Goal: Task Accomplishment & Management: Use online tool/utility

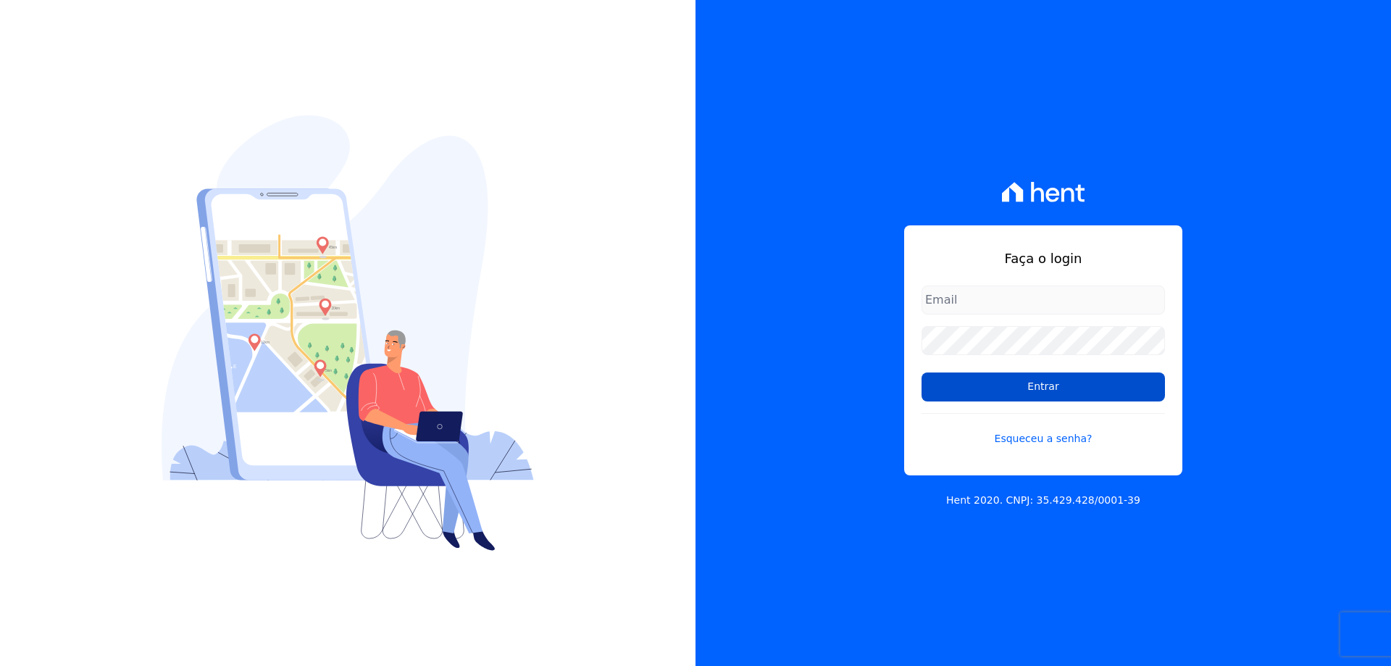
type input "financeiro@gedecon.com.br"
click at [1121, 386] on input "Entrar" at bounding box center [1043, 386] width 243 height 29
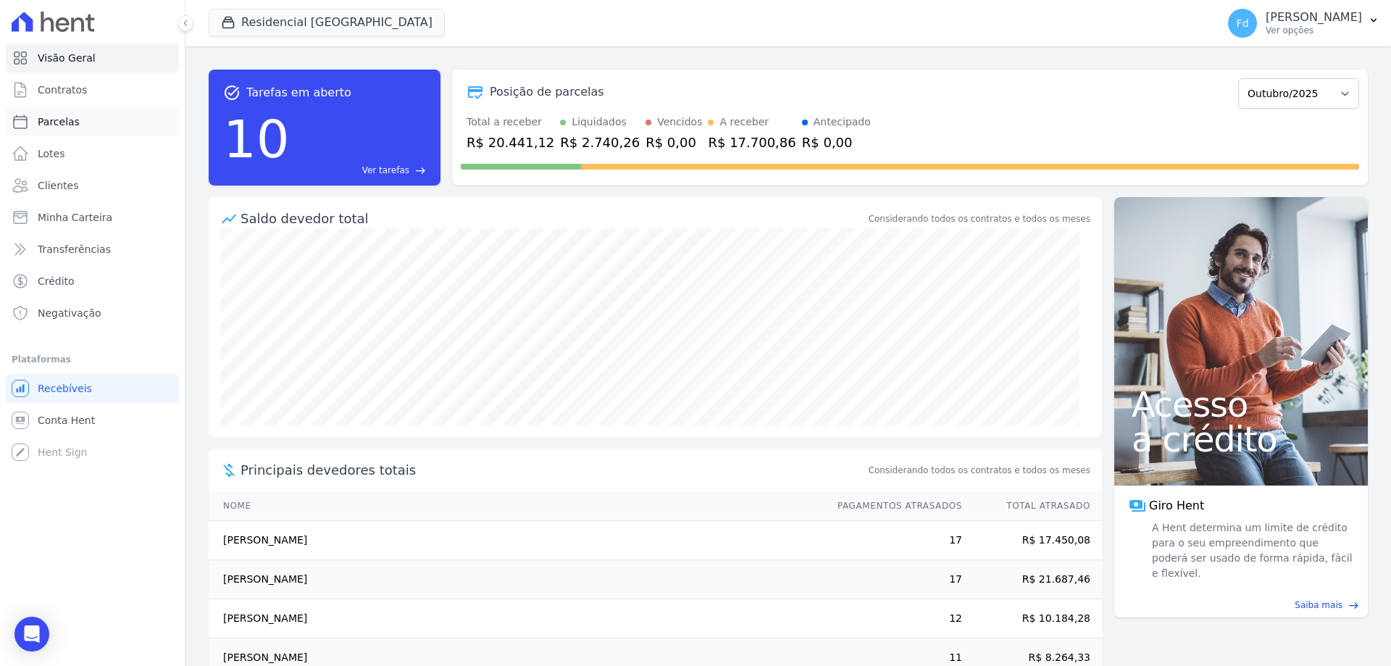
click at [67, 123] on span "Parcelas" at bounding box center [59, 121] width 42 height 14
select select
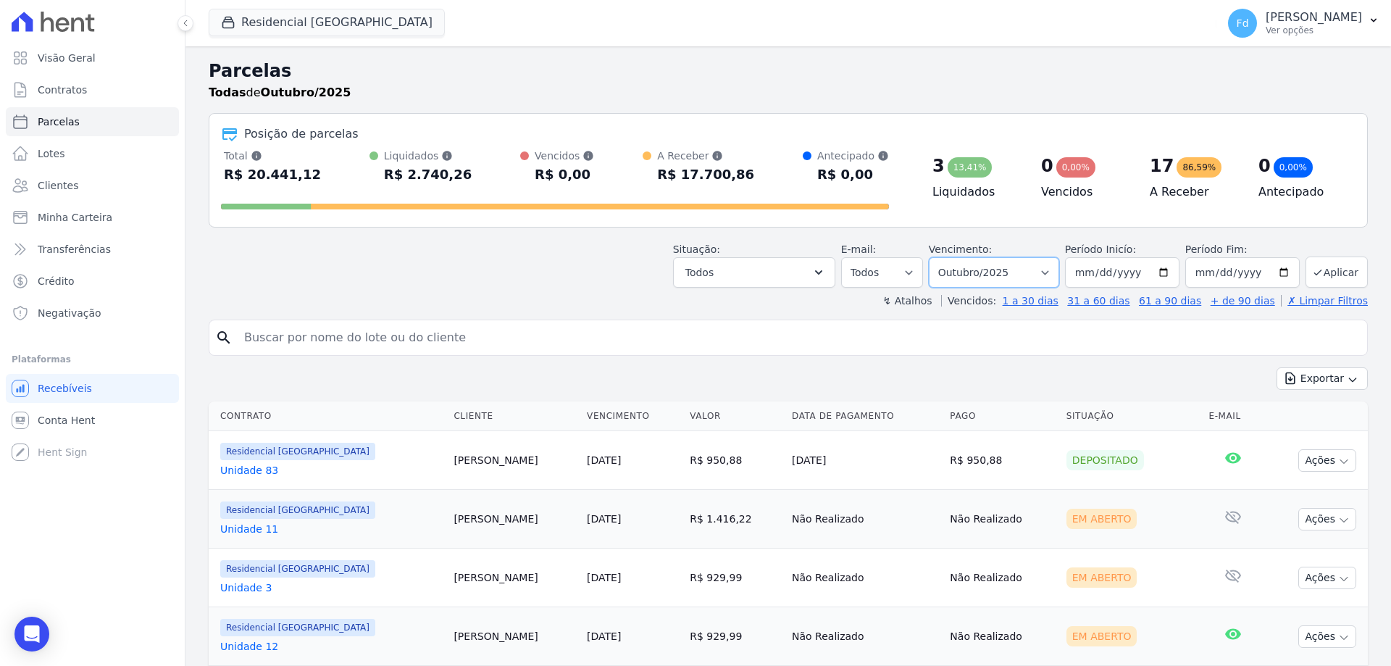
click at [1024, 280] on select "Filtrar por período ──────── Todos os meses Março/2024 Abril/2024 Maio/2024 Jun…" at bounding box center [994, 272] width 130 height 30
select select "09/2025"
click at [938, 257] on select "Filtrar por período ──────── Todos os meses Março/2024 Abril/2024 Maio/2024 Jun…" at bounding box center [994, 272] width 130 height 30
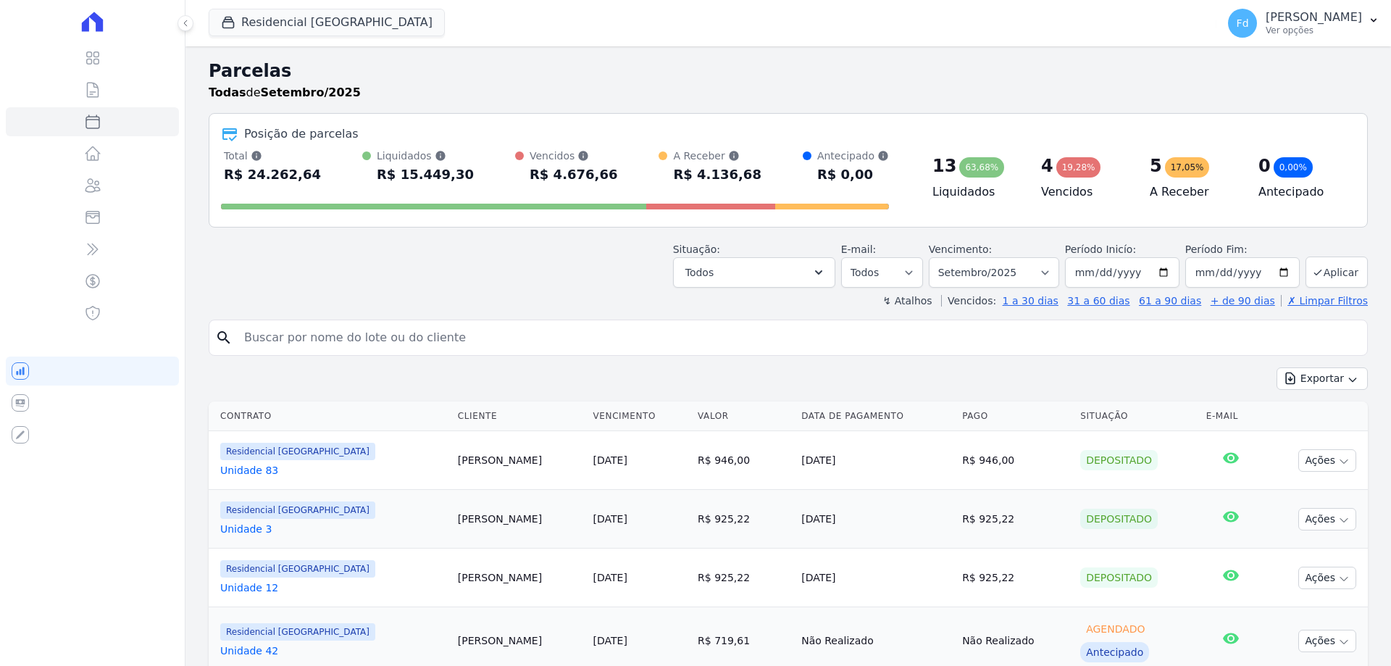
select select
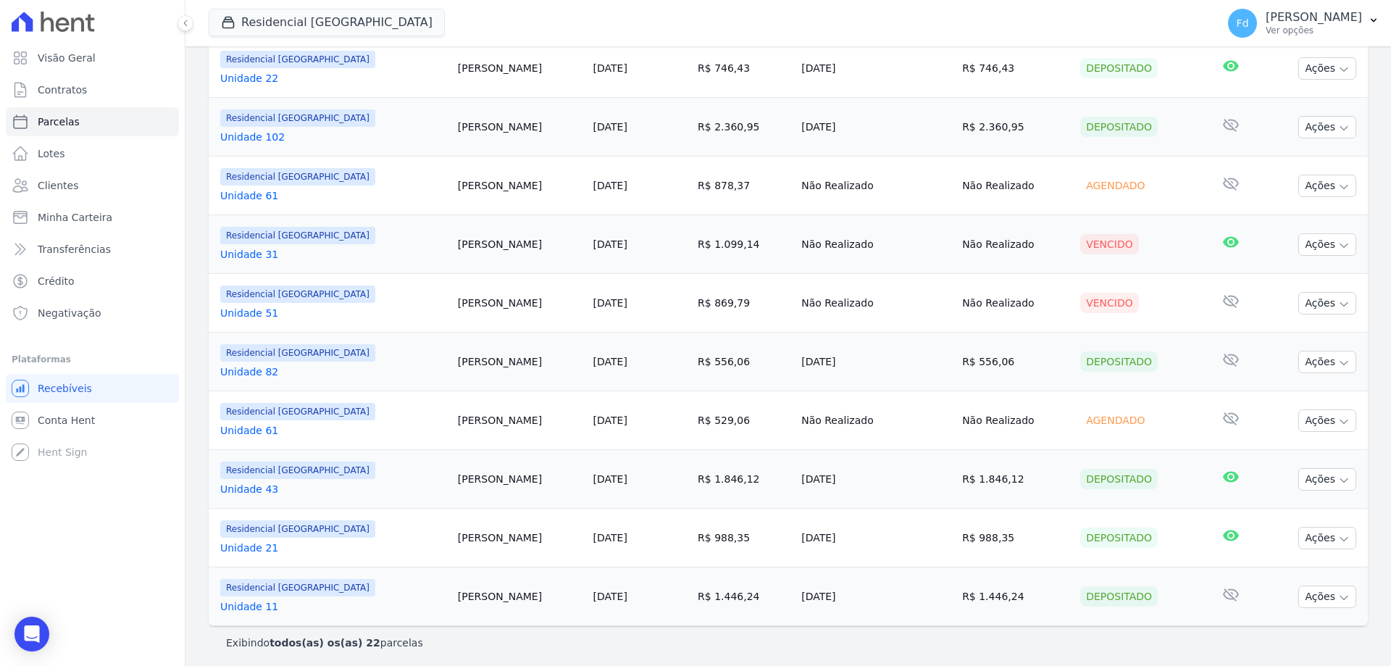
scroll to position [1109, 0]
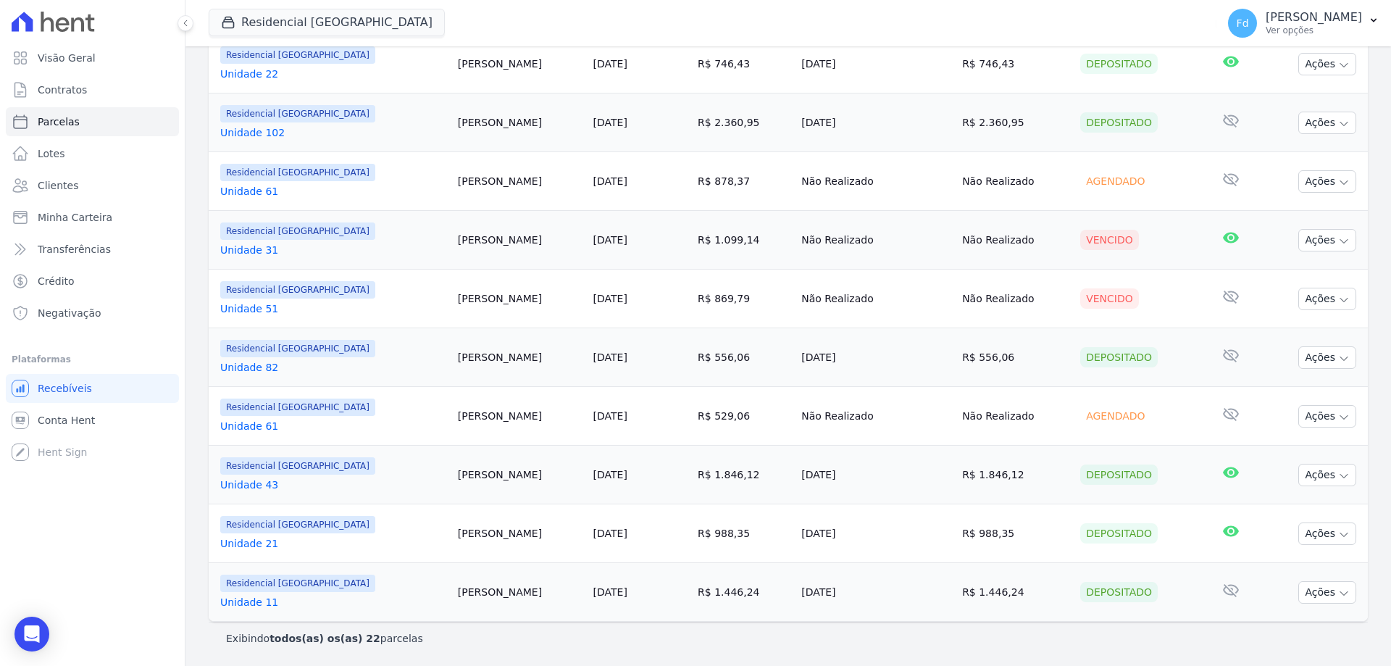
drag, startPoint x: 655, startPoint y: 593, endPoint x: 696, endPoint y: 593, distance: 41.3
click at [696, 593] on td "R$ 1.446,24" at bounding box center [744, 592] width 104 height 59
click at [693, 593] on td "R$ 1.446,24" at bounding box center [744, 592] width 104 height 59
drag, startPoint x: 694, startPoint y: 594, endPoint x: 656, endPoint y: 593, distance: 38.4
click at [692, 593] on td "R$ 1.446,24" at bounding box center [744, 592] width 104 height 59
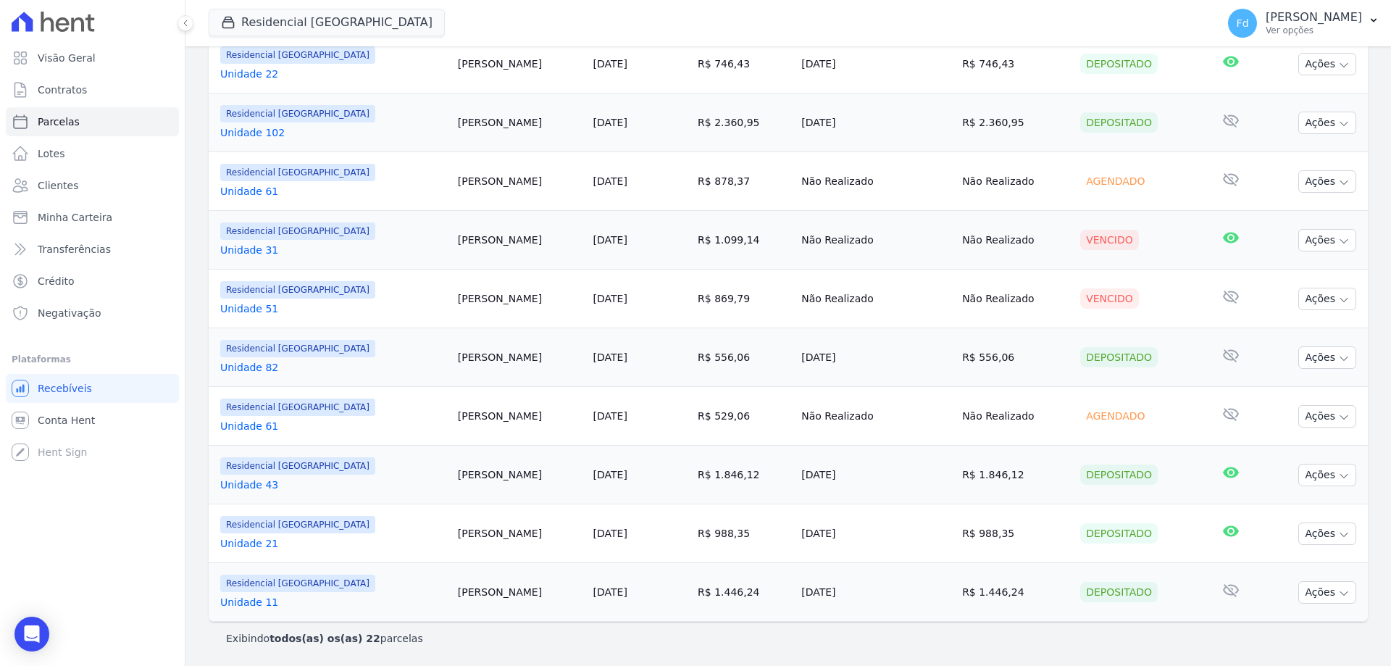
copy td "1.446,24"
click at [1171, 411] on td "Agendado" at bounding box center [1137, 416] width 126 height 59
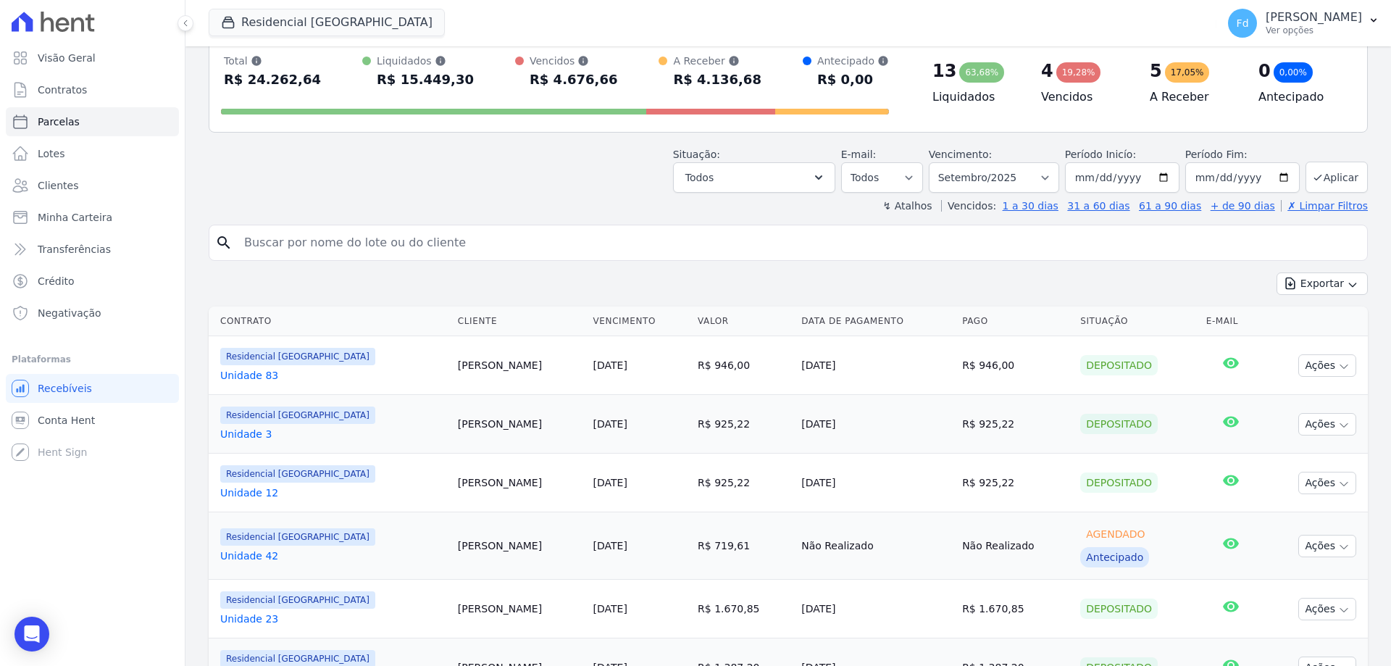
scroll to position [22, 0]
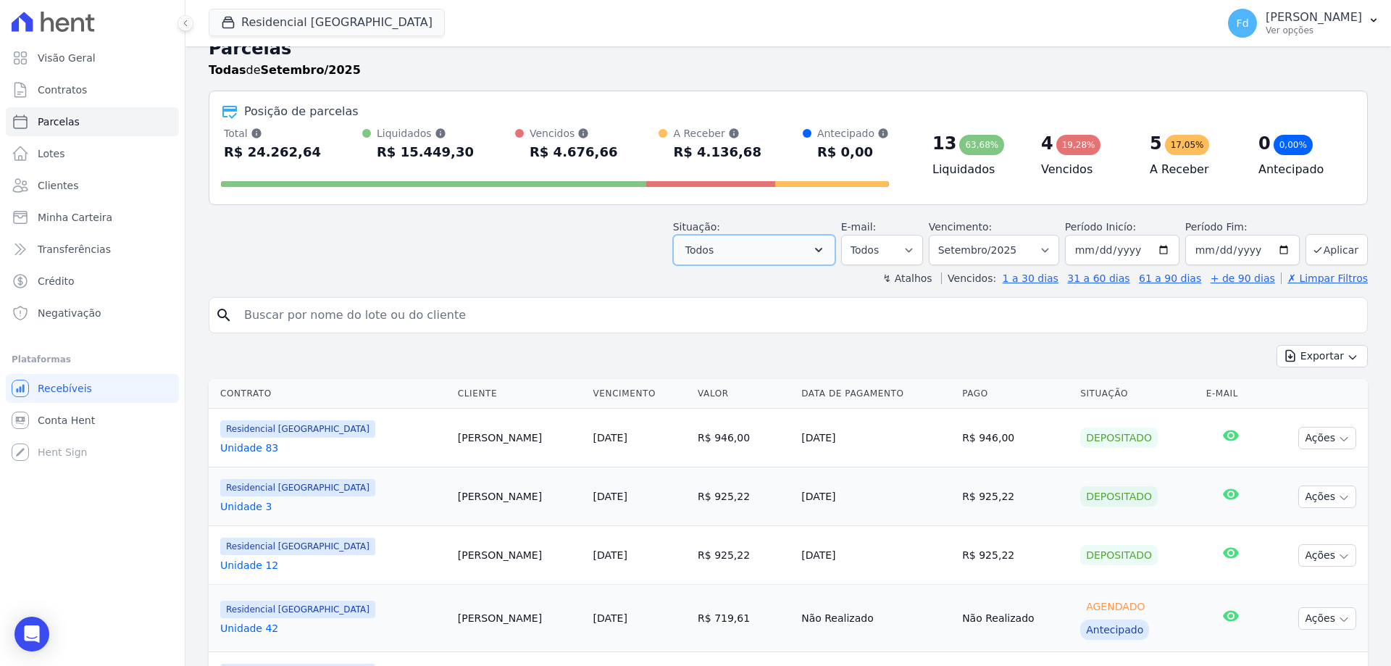
click at [751, 248] on button "Todos" at bounding box center [754, 250] width 162 height 30
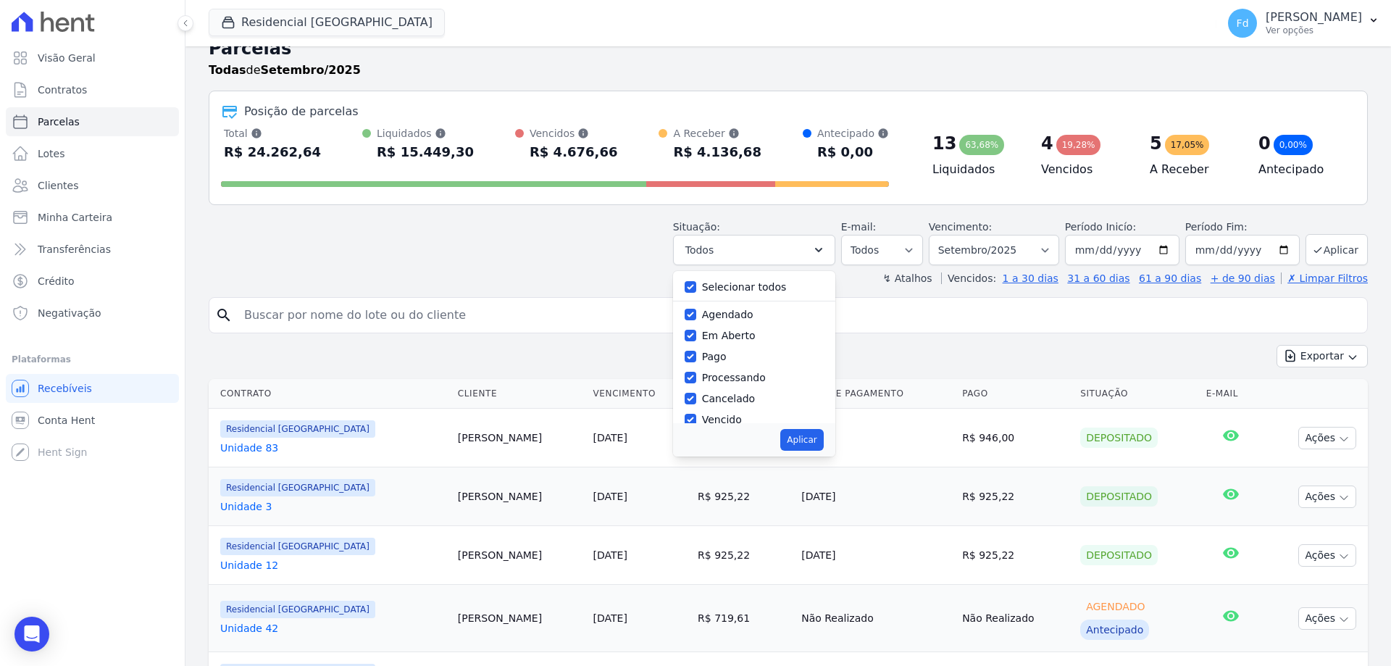
click at [743, 285] on label "Selecionar todos" at bounding box center [744, 287] width 85 height 12
click at [696, 285] on input "Selecionar todos" at bounding box center [691, 287] width 12 height 12
checkbox input "false"
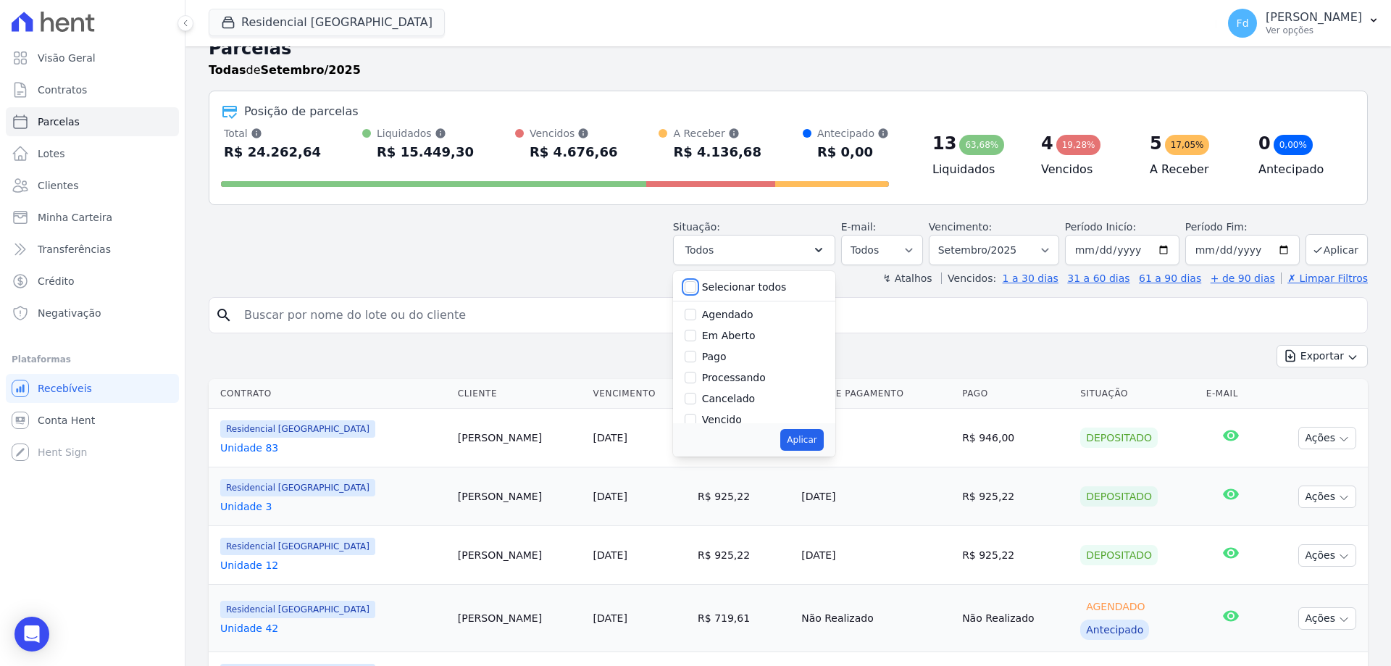
checkbox input "false"
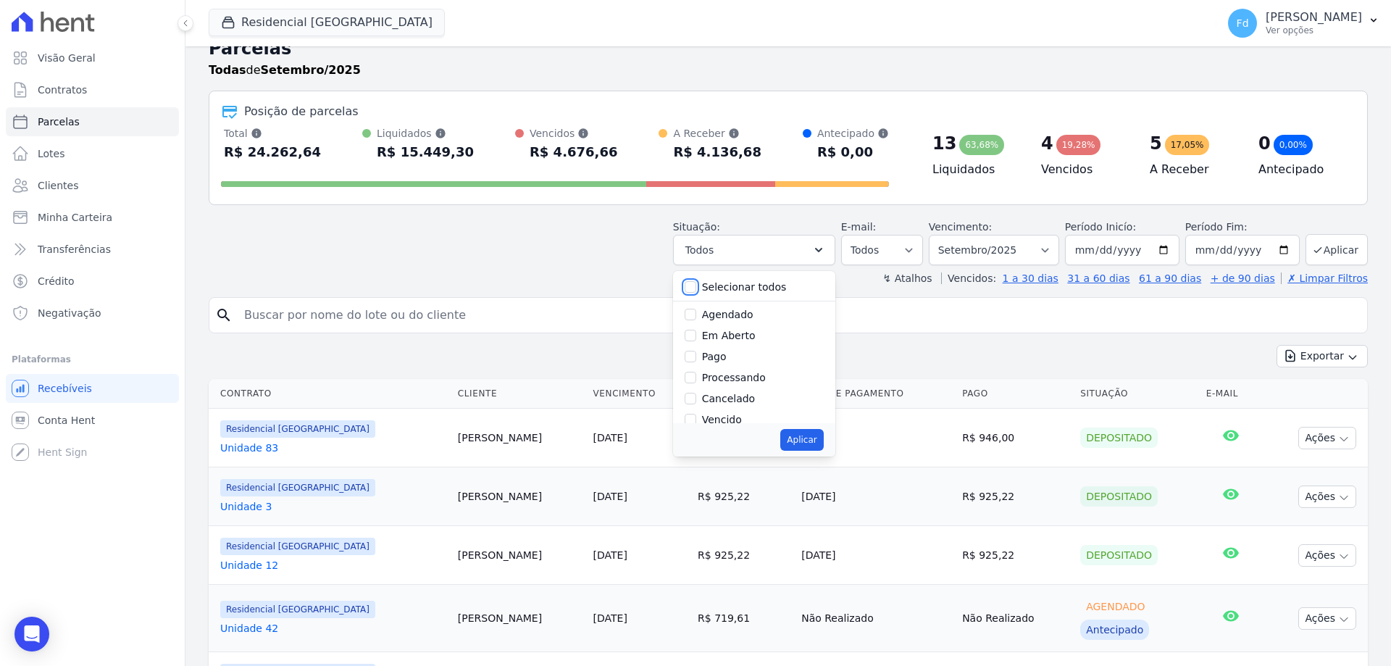
checkbox input "false"
click at [739, 364] on label "Depositado" at bounding box center [731, 365] width 58 height 12
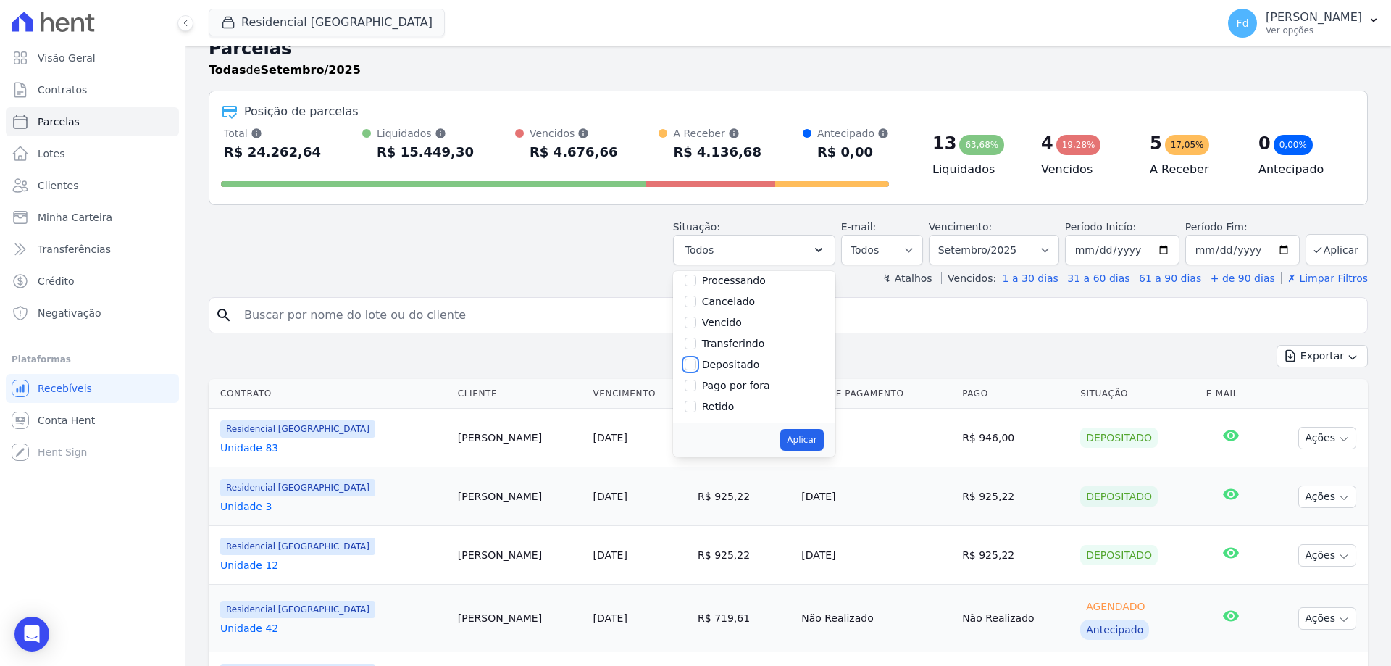
click at [696, 364] on input "Depositado" at bounding box center [691, 365] width 12 height 12
checkbox input "true"
click at [817, 440] on button "Aplicar" at bounding box center [801, 440] width 43 height 22
select select "deposited"
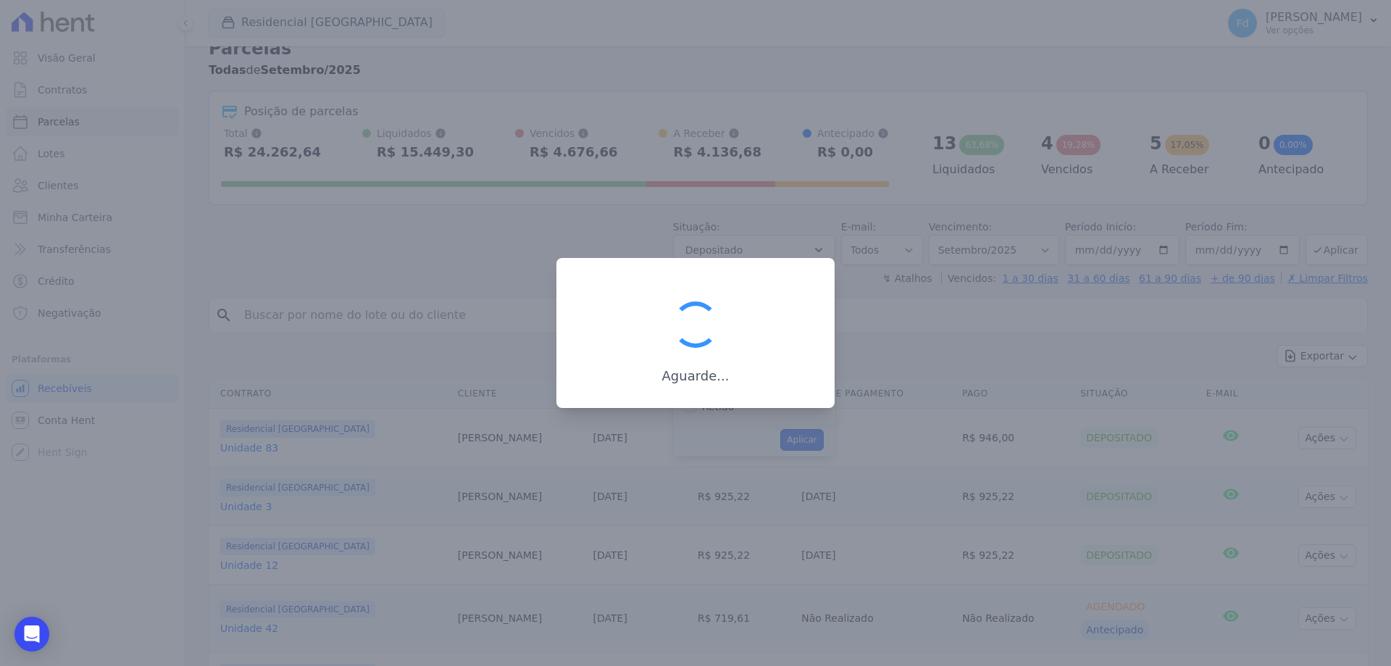
scroll to position [58, 0]
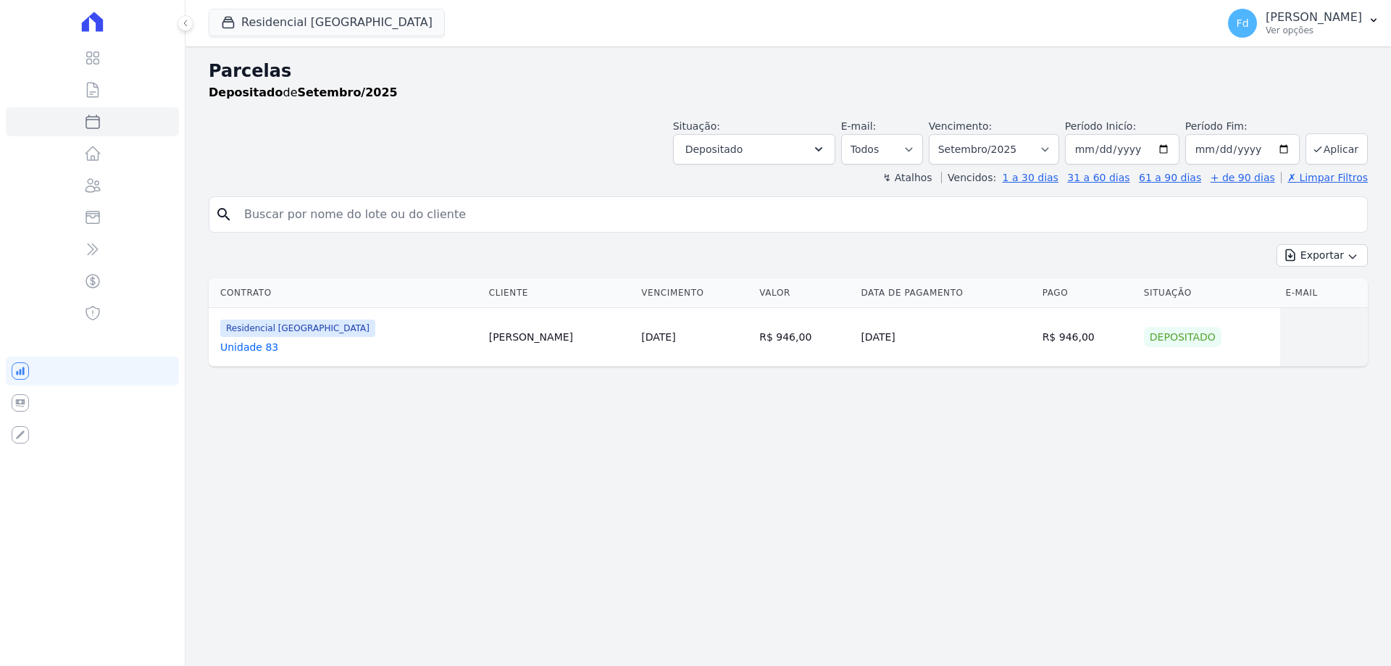
select select
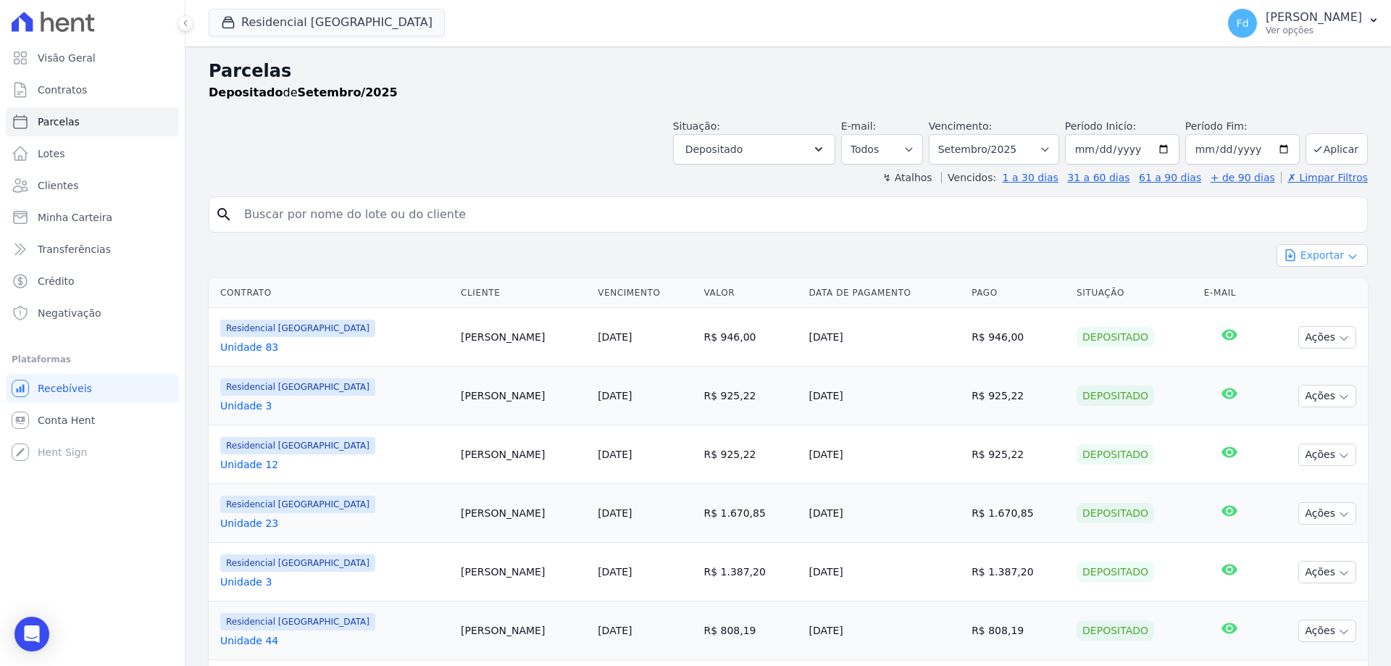
click at [1291, 251] on button "Exportar" at bounding box center [1322, 255] width 91 height 22
click at [1310, 288] on span "Exportar PDF" at bounding box center [1321, 290] width 76 height 14
